Goal: Task Accomplishment & Management: Manage account settings

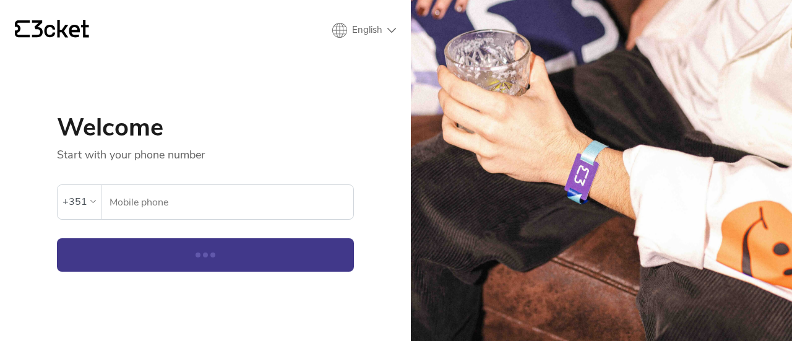
click at [193, 214] on input "Mobile phone" at bounding box center [231, 202] width 244 height 34
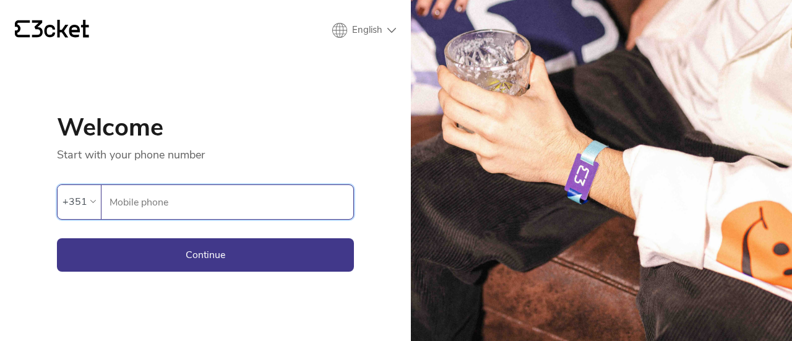
type input "919396835"
click at [218, 259] on button "Continue" at bounding box center [205, 254] width 297 height 33
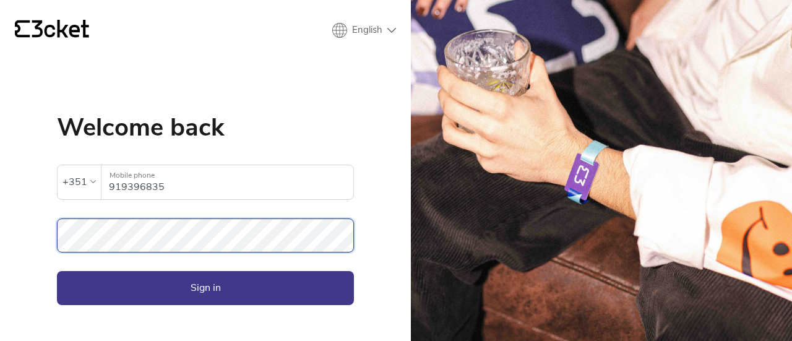
click at [57, 271] on button "Sign in" at bounding box center [205, 287] width 297 height 33
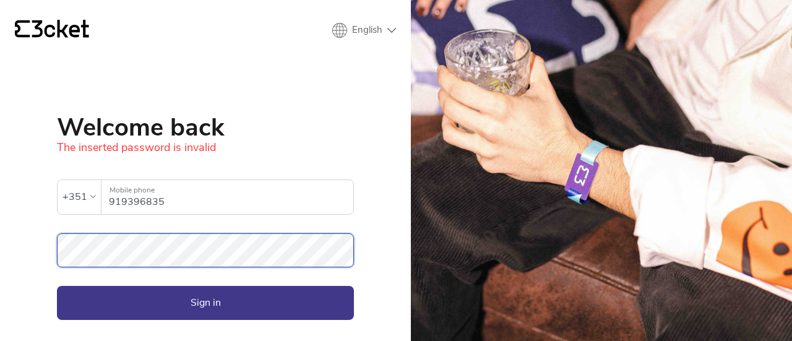
click at [0, 234] on div "{' '} English English Português Español Welcome back The inserted password is i…" at bounding box center [205, 170] width 411 height 341
click at [57, 286] on button "Sign in" at bounding box center [205, 302] width 297 height 33
